Goal: Transaction & Acquisition: Purchase product/service

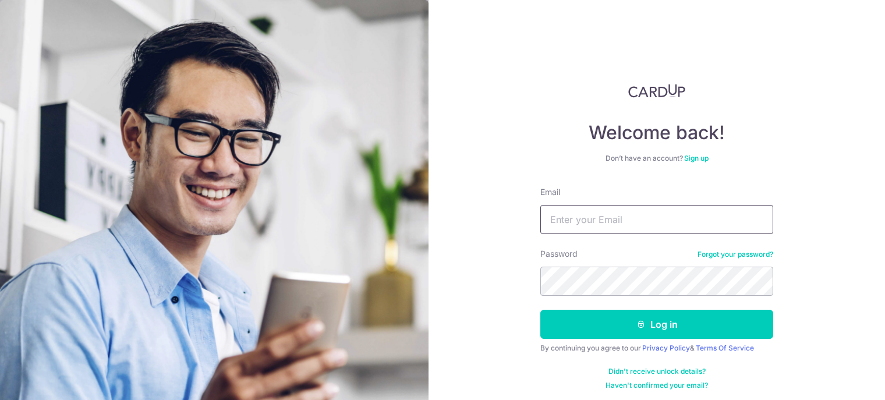
click at [662, 232] on input "Email" at bounding box center [656, 219] width 233 height 29
click at [850, 207] on div "Welcome back! Don’t have an account? Sign up Email Password Forgot your passwor…" at bounding box center [656, 200] width 456 height 400
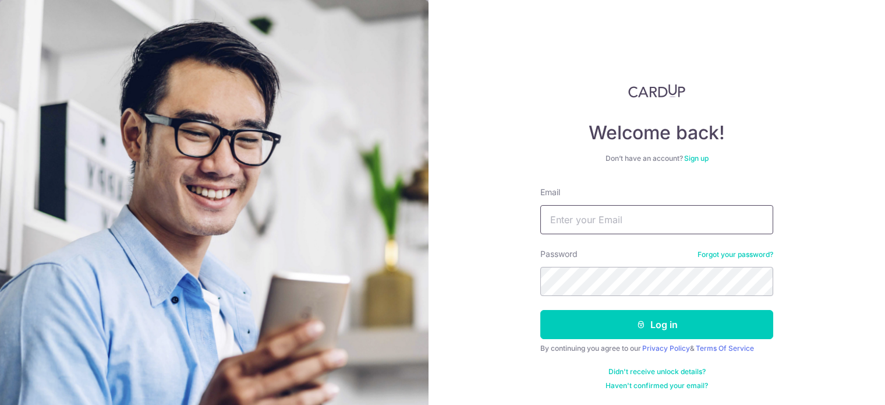
click at [566, 218] on input "Email" at bounding box center [656, 219] width 233 height 29
type input "[EMAIL_ADDRESS][DOMAIN_NAME]"
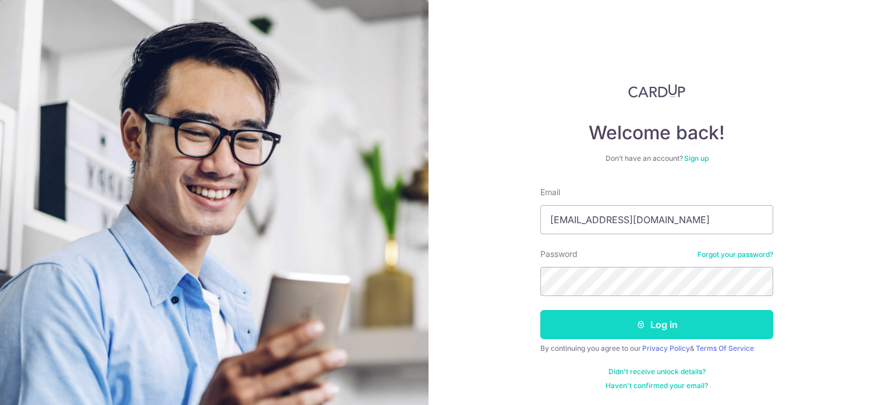
click at [668, 321] on button "Log in" at bounding box center [656, 324] width 233 height 29
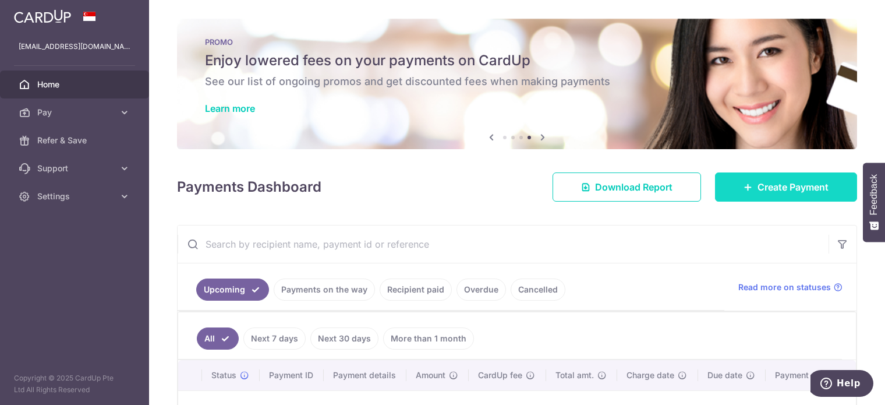
click at [809, 195] on link "Create Payment" at bounding box center [786, 186] width 142 height 29
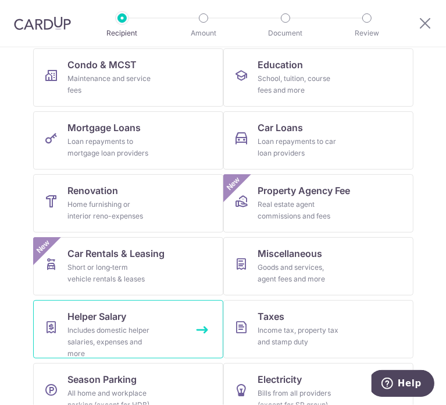
scroll to position [202, 0]
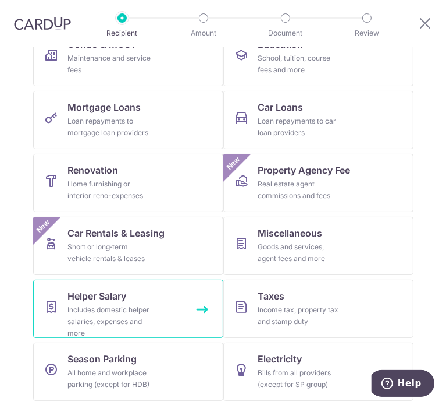
click at [192, 305] on link "Helper Salary Includes domestic helper salaries, expenses and more" at bounding box center [128, 308] width 190 height 58
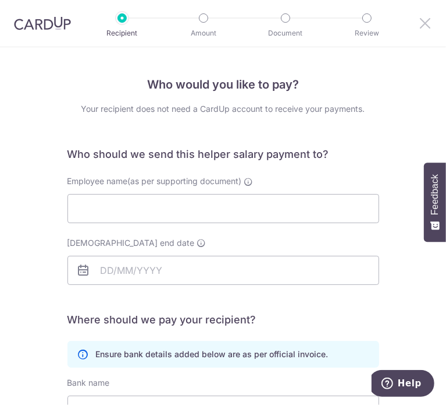
click at [424, 26] on icon at bounding box center [426, 23] width 14 height 15
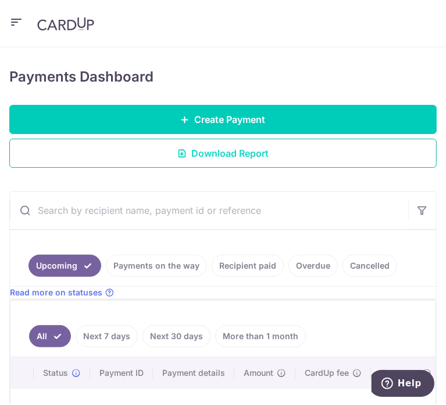
scroll to position [58, 0]
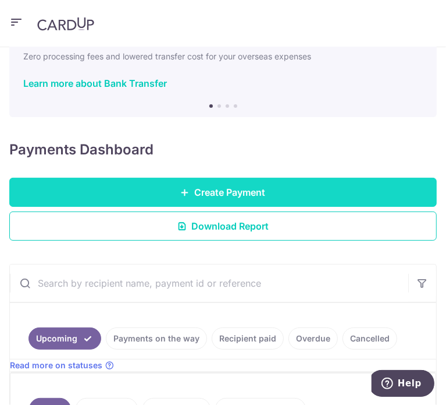
click at [228, 185] on span "Create Payment" at bounding box center [230, 192] width 71 height 14
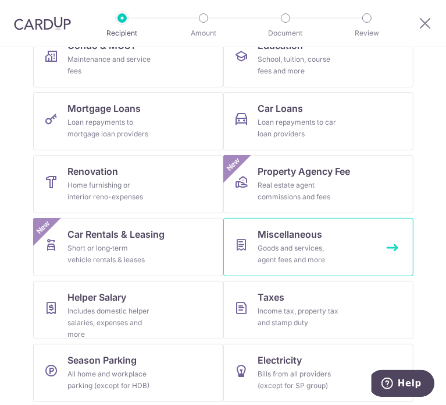
scroll to position [202, 0]
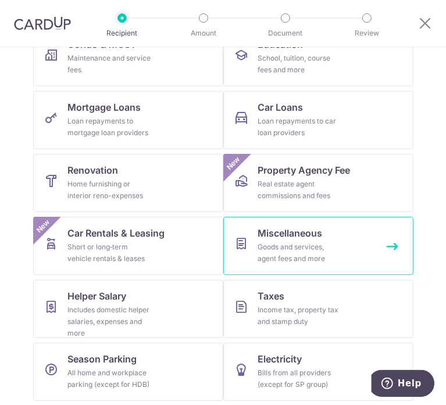
click at [358, 249] on link "Miscellaneous Goods and services, agent fees and more" at bounding box center [319, 246] width 190 height 58
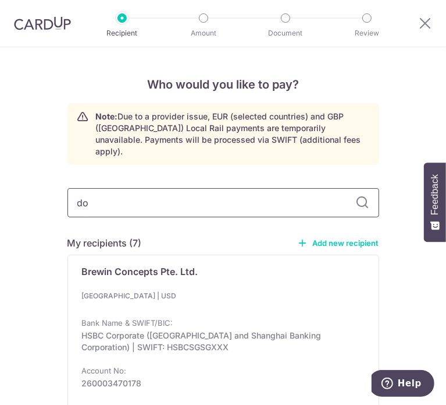
type input "dom"
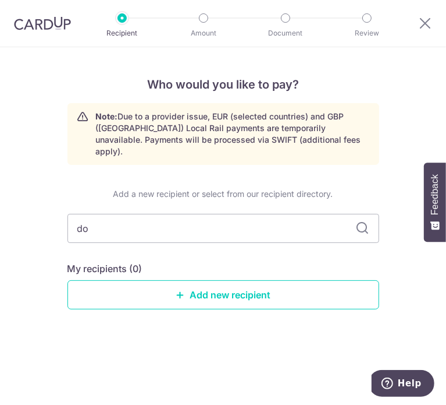
type input "d"
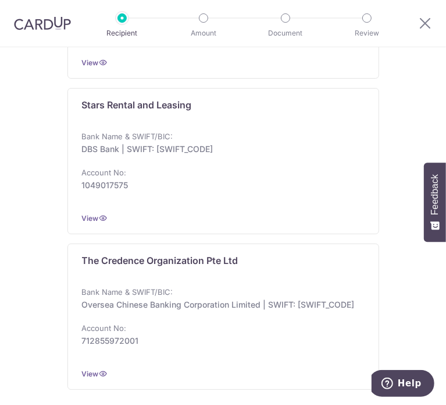
scroll to position [1966, 0]
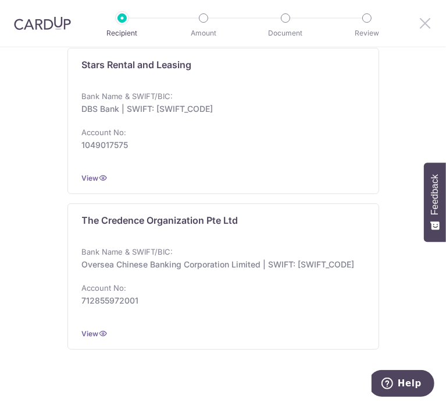
click at [425, 30] on icon at bounding box center [426, 23] width 14 height 15
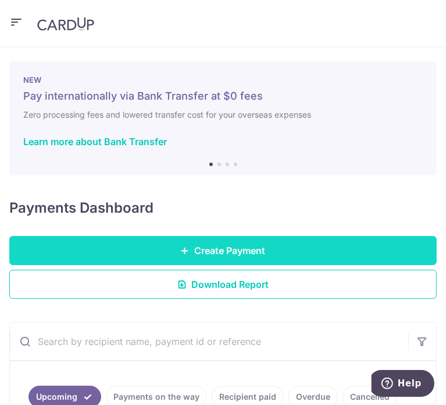
click at [254, 259] on link "Create Payment" at bounding box center [223, 250] width 428 height 29
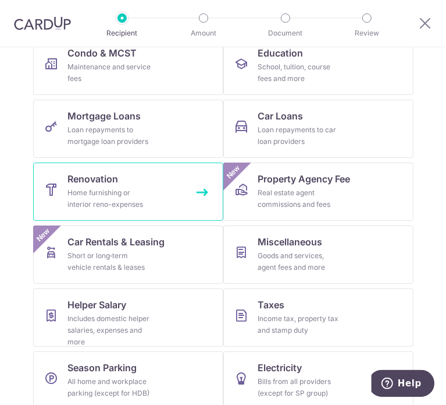
scroll to position [202, 0]
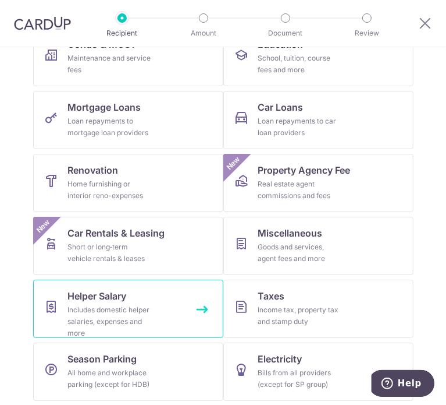
click at [171, 311] on link "Helper Salary Includes domestic helper salaries, expenses and more" at bounding box center [128, 308] width 190 height 58
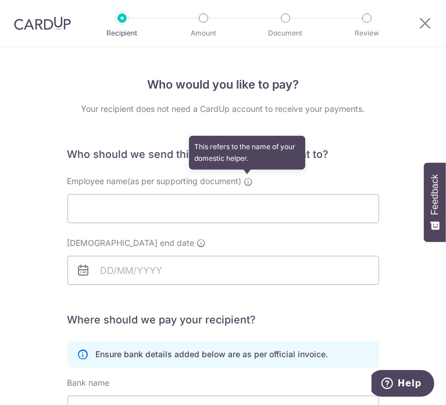
click at [244, 179] on icon at bounding box center [248, 181] width 9 height 9
click at [243, 194] on input "Employee name(as per supporting document) This refers to the name of your domes…" at bounding box center [224, 208] width 312 height 29
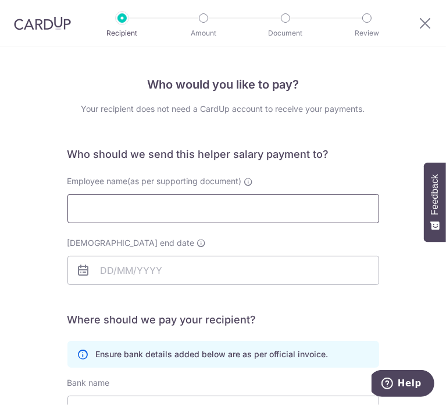
click at [211, 207] on input "Employee name(as per supporting document)" at bounding box center [224, 208] width 312 height 29
type input "Toon"
click at [182, 265] on input "Employment contract end date" at bounding box center [224, 270] width 312 height 29
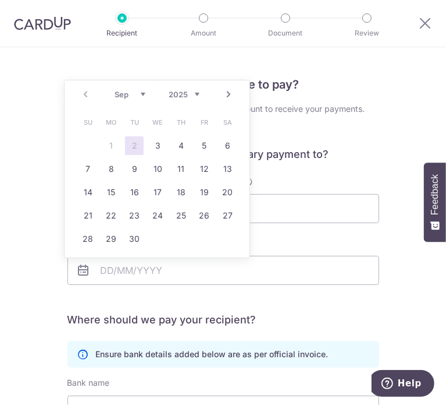
click at [356, 227] on div "Employee name(as per supporting document) Toon" at bounding box center [224, 206] width 326 height 62
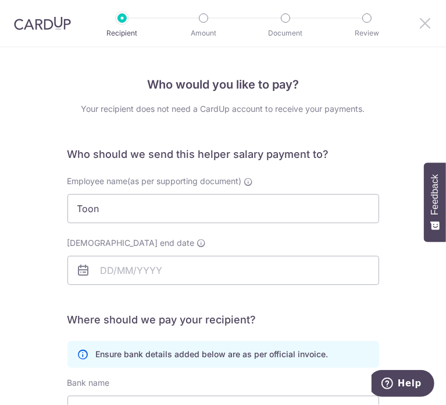
click at [428, 21] on icon at bounding box center [426, 23] width 14 height 15
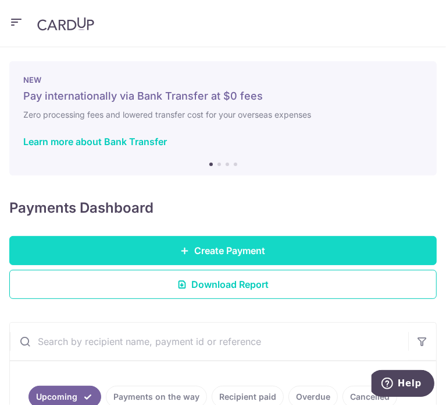
click at [243, 244] on span "Create Payment" at bounding box center [230, 250] width 71 height 14
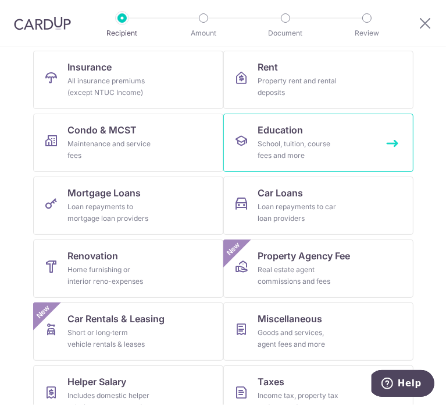
scroll to position [202, 0]
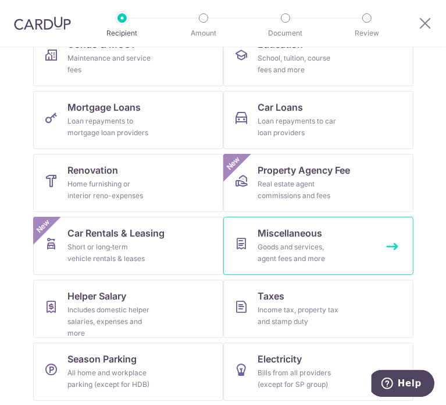
click at [341, 244] on link "Miscellaneous Goods and services, agent fees and more" at bounding box center [319, 246] width 190 height 58
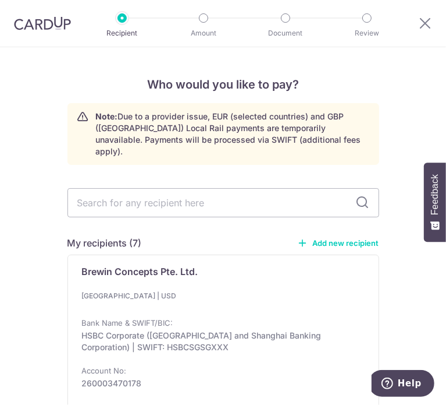
click at [333, 237] on link "Add new recipient" at bounding box center [338, 243] width 81 height 12
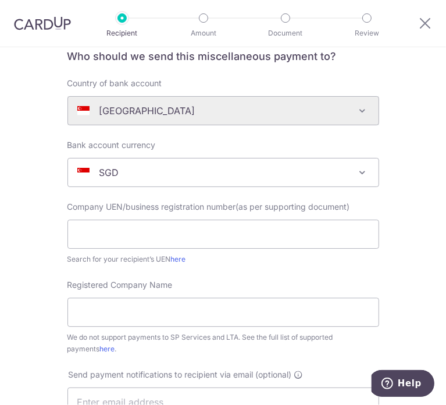
scroll to position [116, 0]
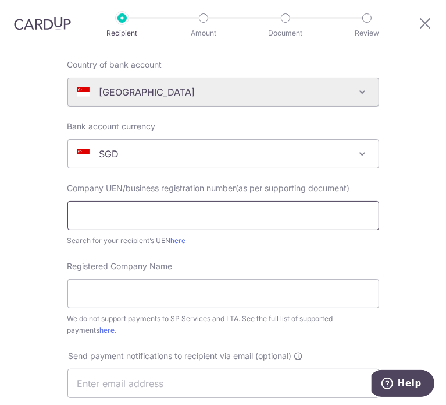
click at [165, 225] on input "text" at bounding box center [224, 215] width 312 height 29
paste input "202114592E"
type input "202114592E"
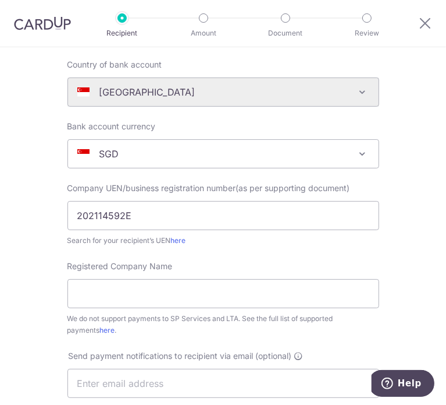
click at [256, 260] on div "Registered Company Name We do not support payments to SP Services and LTA. See …" at bounding box center [224, 298] width 312 height 76
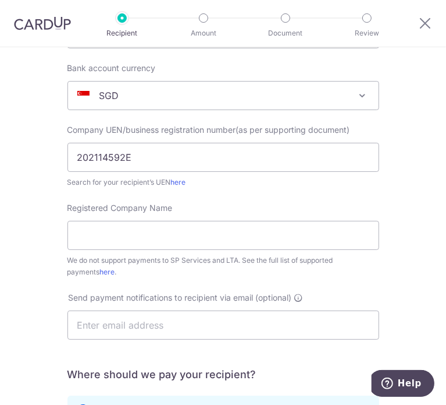
scroll to position [233, 0]
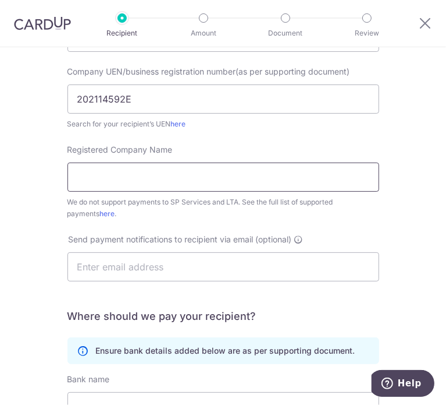
click at [135, 176] on input "Registered Company Name" at bounding box center [224, 176] width 312 height 29
paste input "Domestic 1 Pte Ltd"
type input "Domestic 1 Pte Ltd"
click at [370, 221] on div "Registered Company Name Domestic 1 Pte Ltd We do not support payments to SP Ser…" at bounding box center [224, 189] width 326 height 90
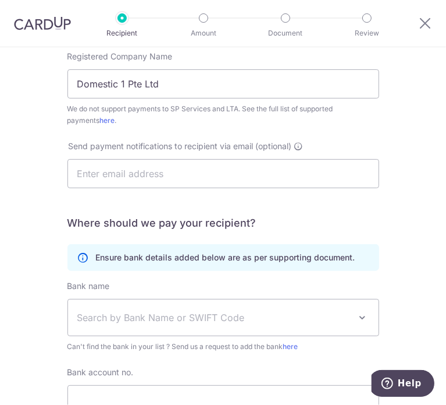
scroll to position [291, 0]
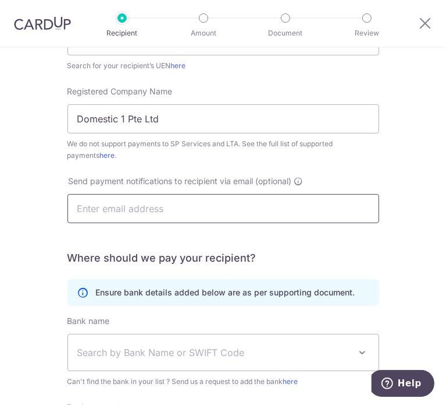
click at [195, 205] on input "text" at bounding box center [224, 208] width 312 height 29
type input "yagasta@kyard.com"
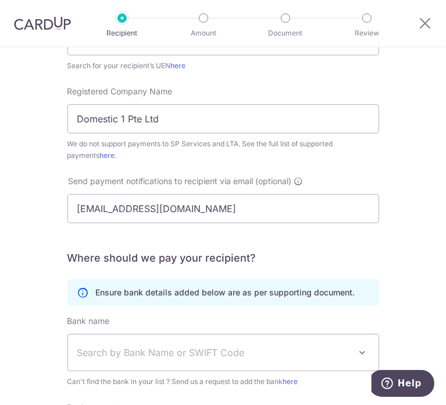
click at [395, 233] on div "Who would you like to pay? Your recipient does not need a CardUp account to rec…" at bounding box center [223, 180] width 446 height 848
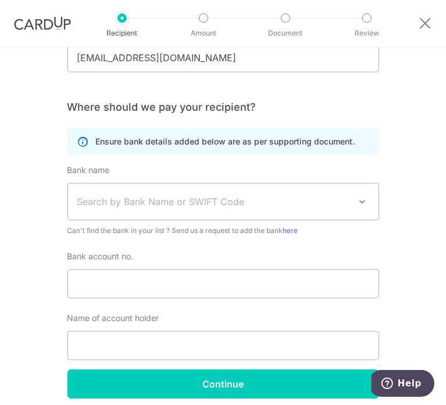
scroll to position [466, 0]
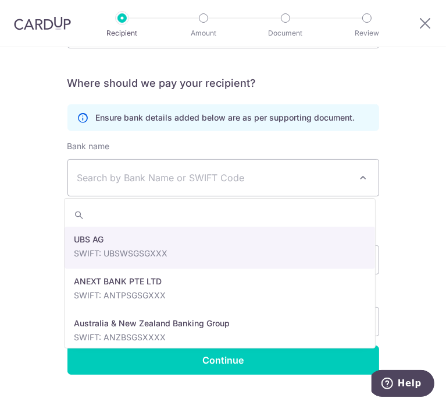
click at [107, 179] on span "Search by Bank Name or SWIFT Code" at bounding box center [214, 178] width 274 height 14
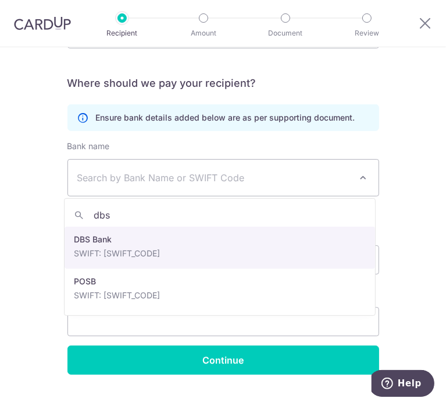
type input "dbs"
select select "6"
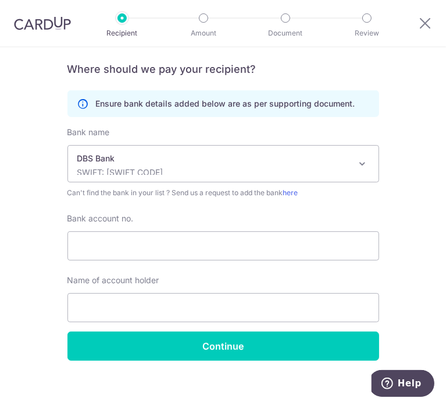
scroll to position [489, 0]
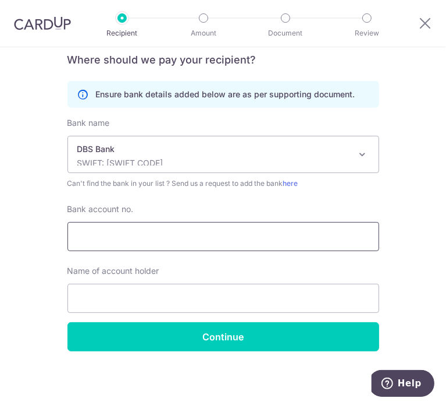
click at [143, 237] on input "Bank account no." at bounding box center [224, 236] width 312 height 29
paste input "0720381114"
type input "0720381114"
click at [198, 270] on div "Name of account holder" at bounding box center [224, 289] width 312 height 48
click at [166, 304] on input "text" at bounding box center [224, 297] width 312 height 29
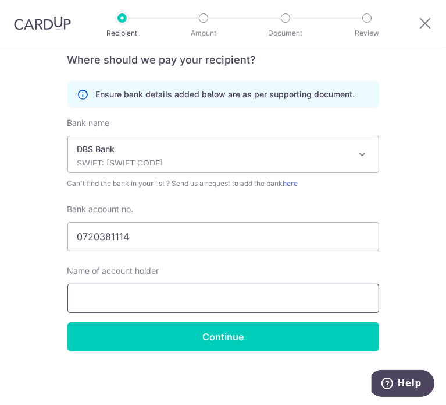
click at [106, 299] on input "text" at bounding box center [224, 297] width 312 height 29
paste input "Domestic 1 Pte Ltd"
type input "Domestic 1 Pte Ltd"
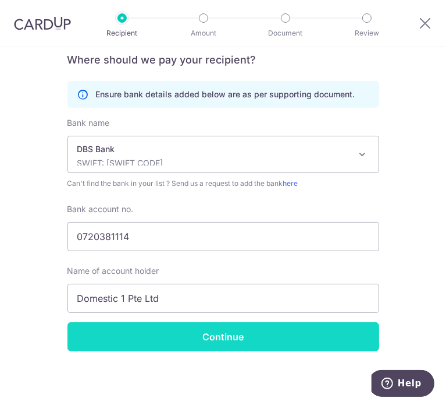
click at [214, 335] on input "Continue" at bounding box center [224, 336] width 312 height 29
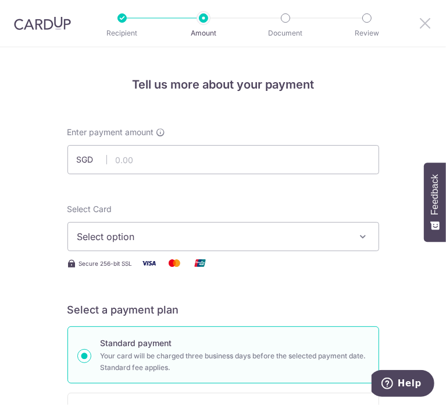
drag, startPoint x: 422, startPoint y: 30, endPoint x: 278, endPoint y: 51, distance: 145.3
click at [423, 30] on icon at bounding box center [426, 23] width 14 height 15
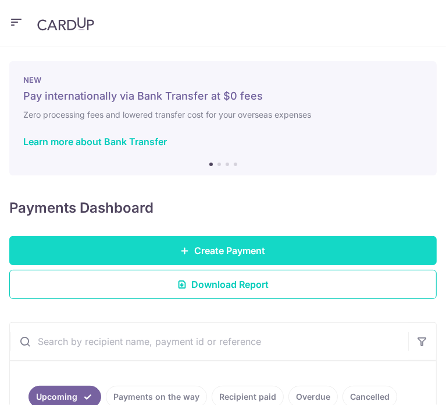
click at [213, 253] on span "Create Payment" at bounding box center [230, 250] width 71 height 14
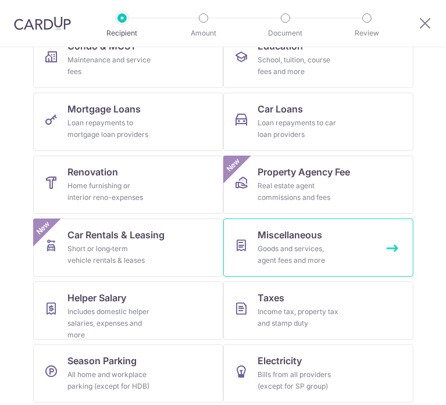
scroll to position [202, 0]
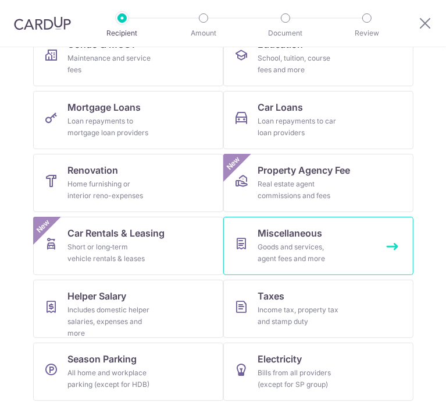
click at [302, 237] on span "Miscellaneous" at bounding box center [290, 233] width 65 height 14
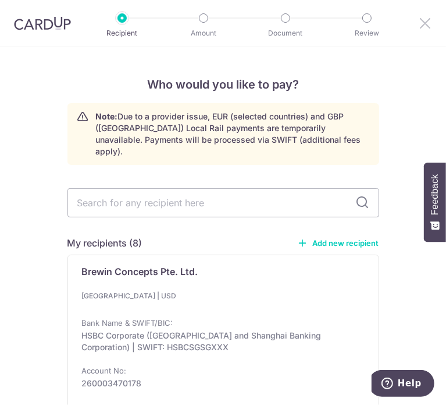
click at [421, 26] on icon at bounding box center [426, 23] width 14 height 15
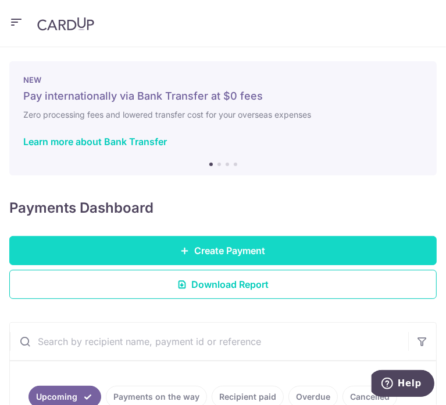
click at [253, 251] on span "Create Payment" at bounding box center [230, 250] width 71 height 14
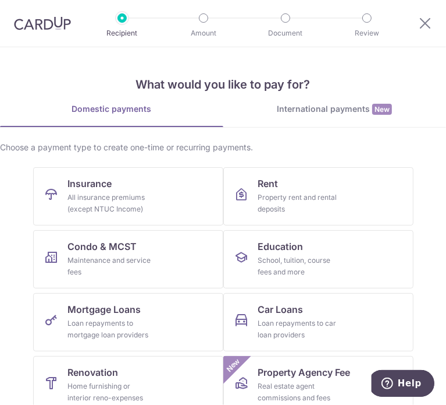
click at [414, 24] on div at bounding box center [427, 23] width 37 height 47
click at [335, 109] on div "International payments New" at bounding box center [336, 109] width 224 height 12
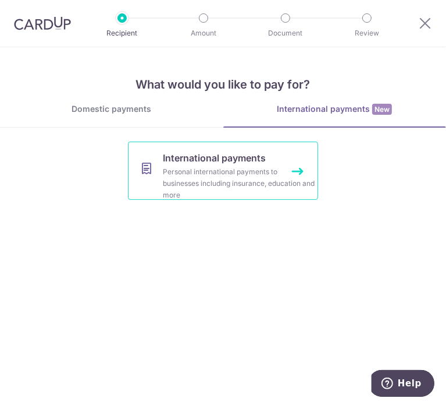
click at [215, 183] on div "Personal international payments to businesses including insurance, education an…" at bounding box center [239, 183] width 153 height 35
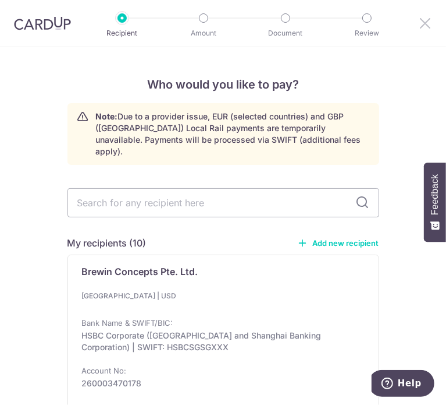
click at [428, 26] on icon at bounding box center [426, 23] width 14 height 15
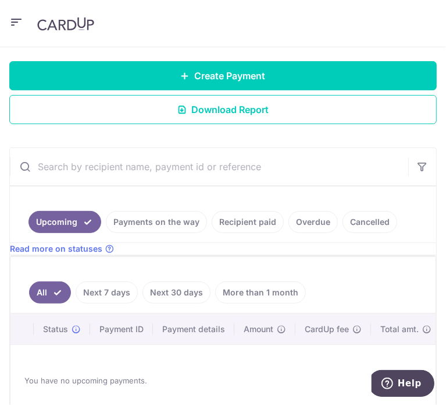
scroll to position [246, 0]
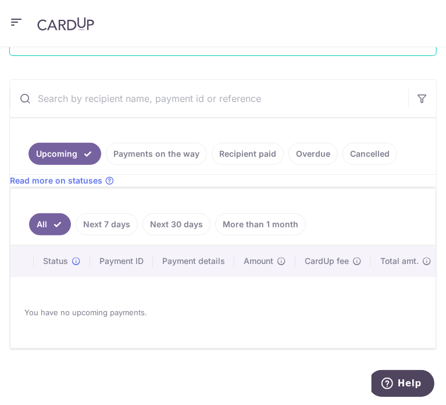
click at [107, 215] on link "Next 7 days" at bounding box center [107, 224] width 62 height 22
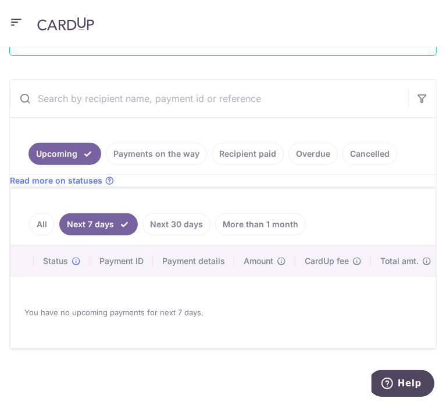
click at [196, 219] on link "Next 30 days" at bounding box center [177, 224] width 68 height 22
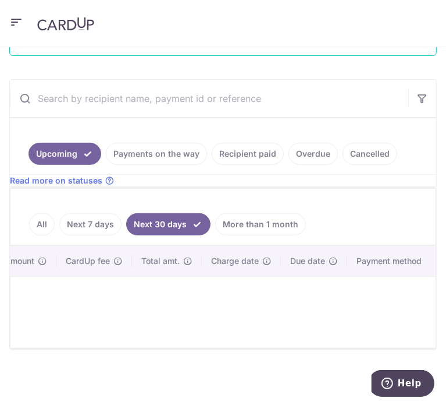
scroll to position [0, 0]
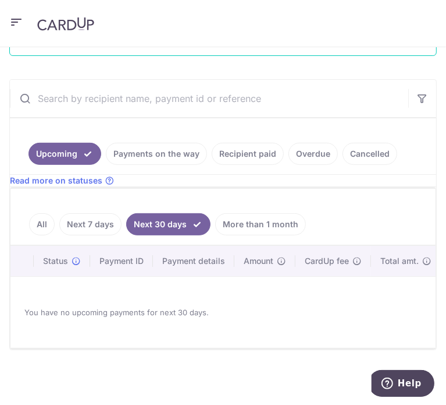
click at [33, 215] on link "All" at bounding box center [42, 224] width 26 height 22
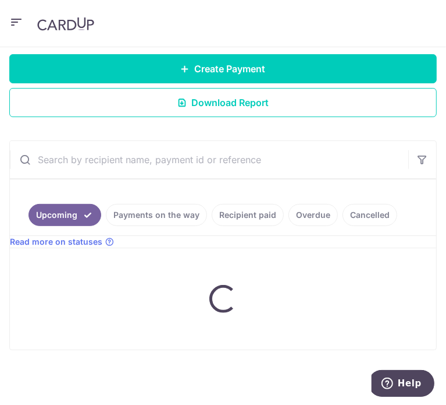
scroll to position [246, 0]
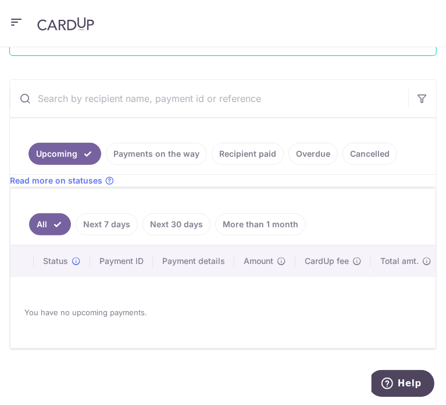
click at [102, 218] on link "Next 7 days" at bounding box center [107, 224] width 62 height 22
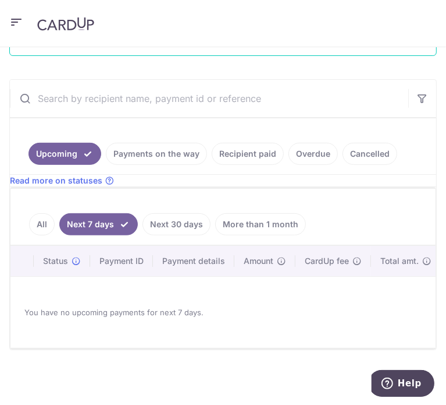
click at [261, 151] on link "Recipient paid" at bounding box center [248, 154] width 72 height 22
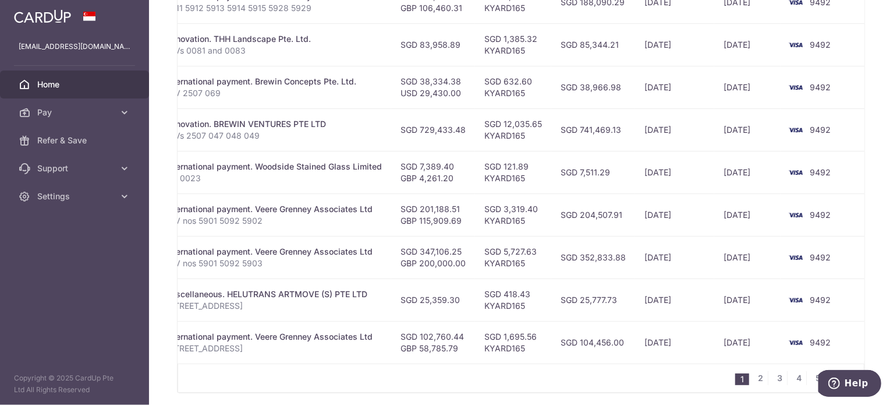
scroll to position [424, 0]
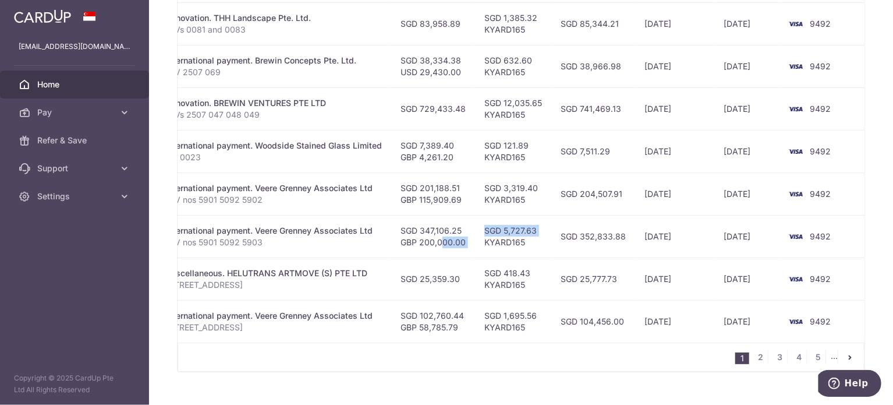
drag, startPoint x: 417, startPoint y: 239, endPoint x: 473, endPoint y: 239, distance: 55.9
click at [446, 239] on tr "PDF Receipt Payment Sent txn_4ef901008f8 International payment. Veere Grenney A…" at bounding box center [402, 236] width 934 height 42
click at [385, 242] on td "International payment. Veere Grenney Associates Ltd INV nos 5901 5092 5903" at bounding box center [274, 236] width 235 height 42
drag, startPoint x: 396, startPoint y: 240, endPoint x: 459, endPoint y: 242, distance: 63.5
click at [446, 242] on td "SGD 347,106.25 GBP 200,000.00" at bounding box center [433, 236] width 84 height 42
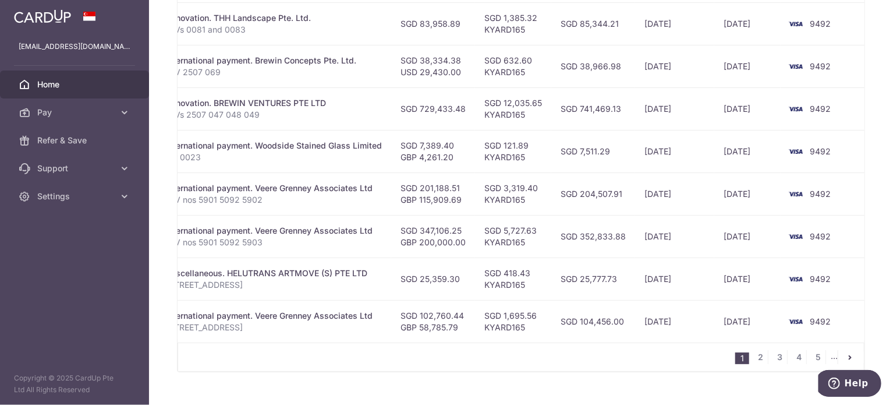
drag, startPoint x: 403, startPoint y: 196, endPoint x: 458, endPoint y: 198, distance: 54.7
click at [446, 198] on td "SGD 201,188.51 GBP 115,909.69" at bounding box center [433, 193] width 84 height 42
click at [446, 212] on td "SGD 201,188.51 GBP 115,909.69" at bounding box center [433, 193] width 84 height 42
click at [446, 185] on td "SGD 201,188.51 GBP 115,909.69" at bounding box center [433, 193] width 84 height 42
drag, startPoint x: 458, startPoint y: 185, endPoint x: 399, endPoint y: 188, distance: 58.9
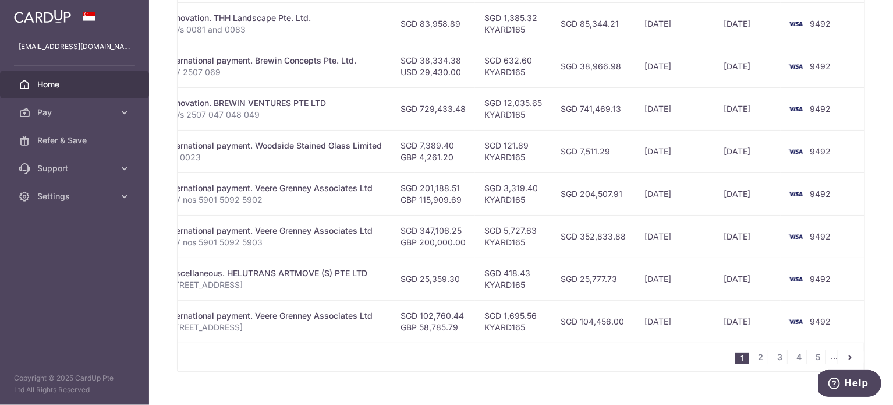
click at [399, 188] on td "SGD 201,188.51 GBP 115,909.69" at bounding box center [433, 193] width 84 height 42
click at [446, 233] on td "SGD 347,106.25 GBP 200,000.00" at bounding box center [433, 236] width 84 height 42
drag, startPoint x: 398, startPoint y: 230, endPoint x: 456, endPoint y: 228, distance: 58.3
click at [446, 228] on td "SGD 347,106.25 GBP 200,000.00" at bounding box center [433, 236] width 84 height 42
click at [446, 246] on td "SGD 352,833.88" at bounding box center [593, 236] width 84 height 42
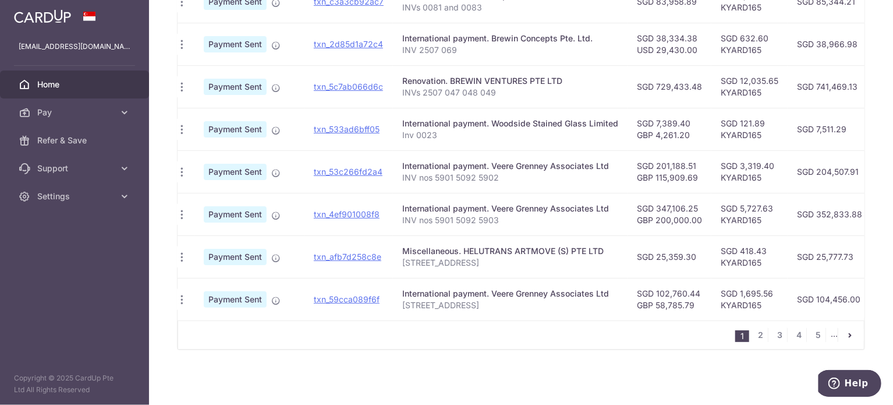
scroll to position [0, 0]
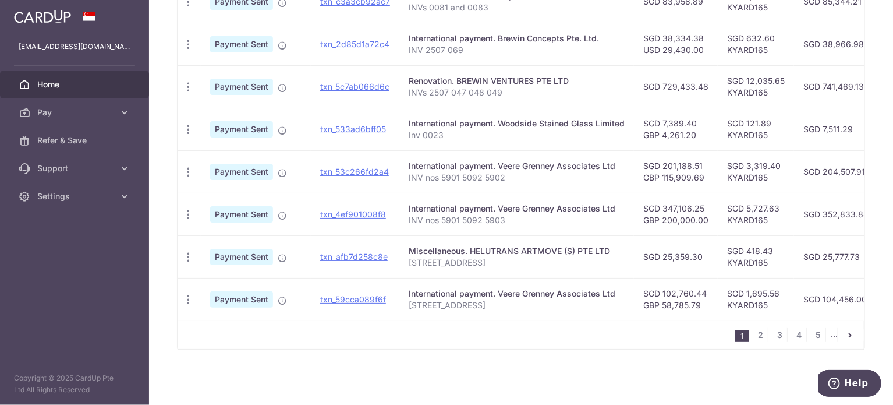
click at [341, 287] on td "txn_59cca089f6f" at bounding box center [355, 299] width 88 height 42
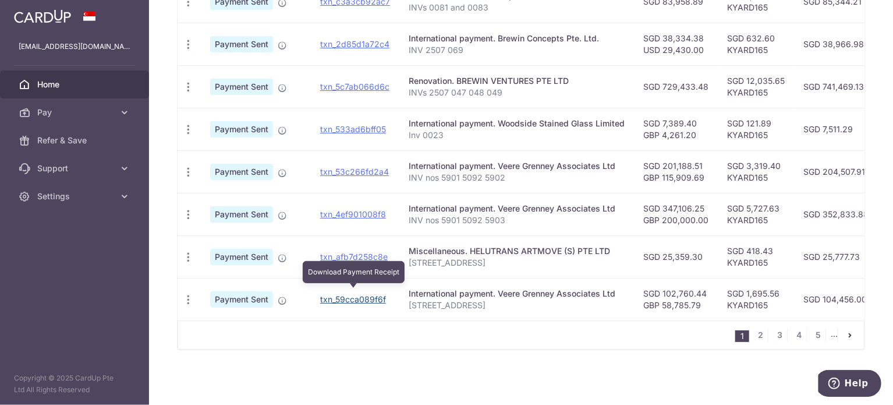
click at [339, 294] on link "txn_59cca089f6f" at bounding box center [353, 299] width 66 height 10
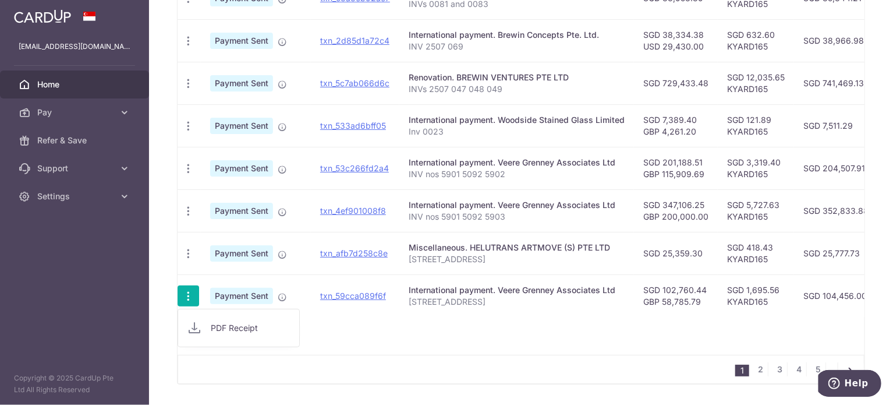
click at [227, 329] on span "PDF Receipt" at bounding box center [250, 328] width 79 height 12
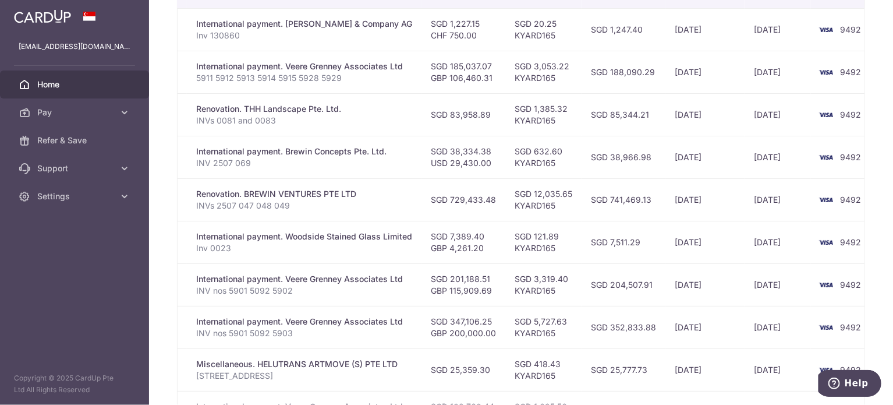
scroll to position [275, 0]
